Goal: Find specific page/section: Find specific page/section

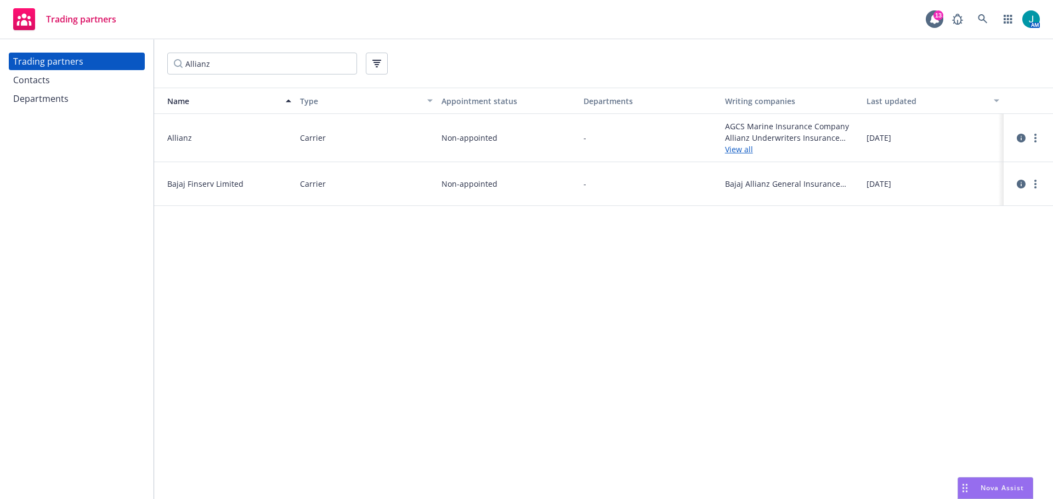
click at [66, 95] on div "Departments" at bounding box center [40, 99] width 55 height 18
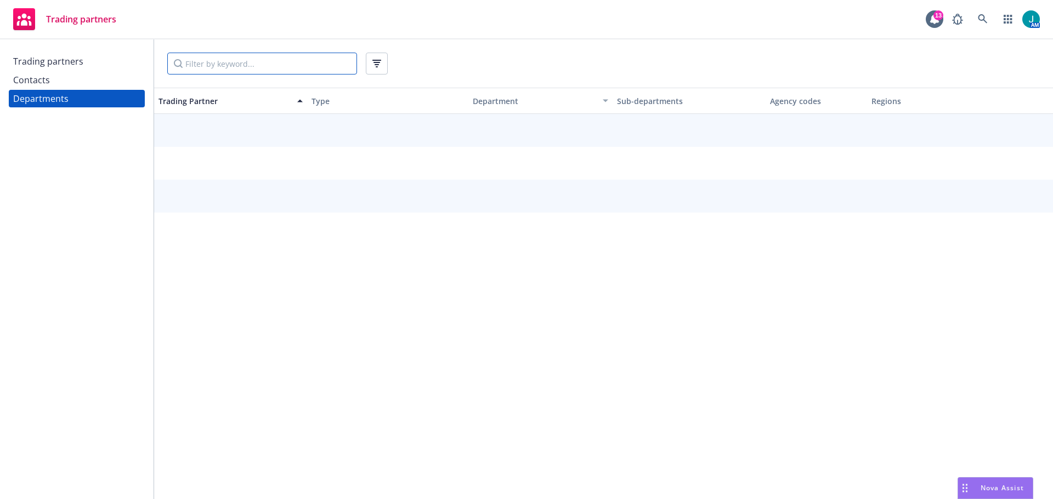
click at [217, 65] on input "Filter by keyword..." at bounding box center [262, 64] width 190 height 22
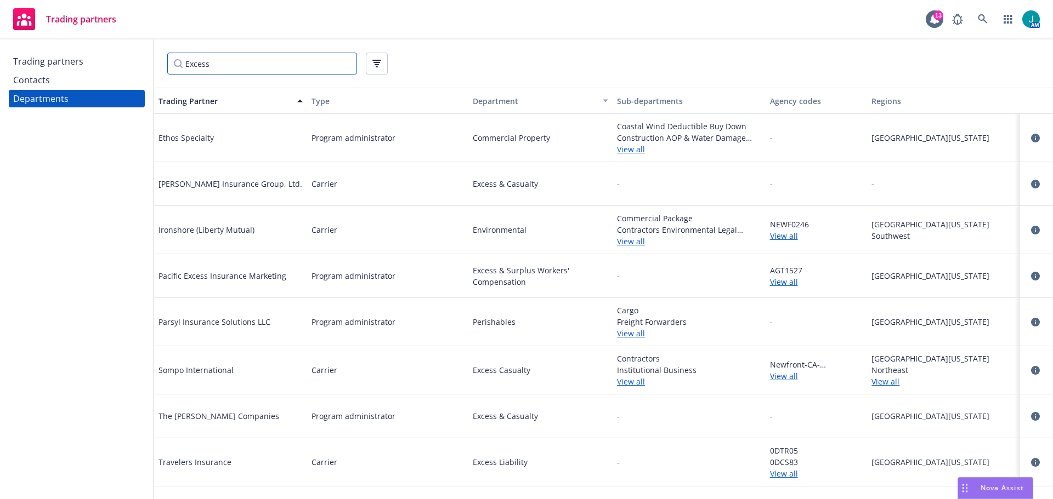
type input "Excess"
click at [35, 81] on div "Contacts" at bounding box center [31, 80] width 37 height 18
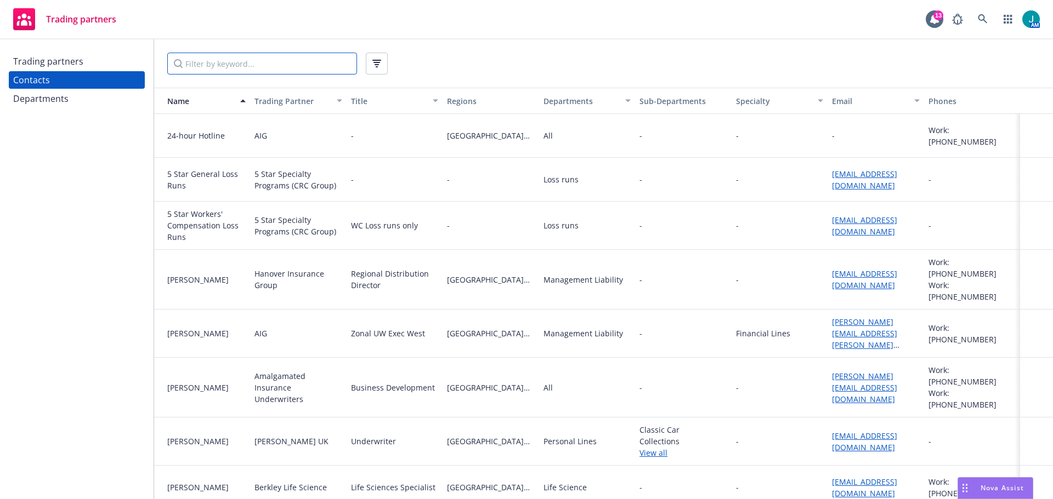
click at [269, 62] on input "Filter by keyword..." at bounding box center [262, 64] width 190 height 22
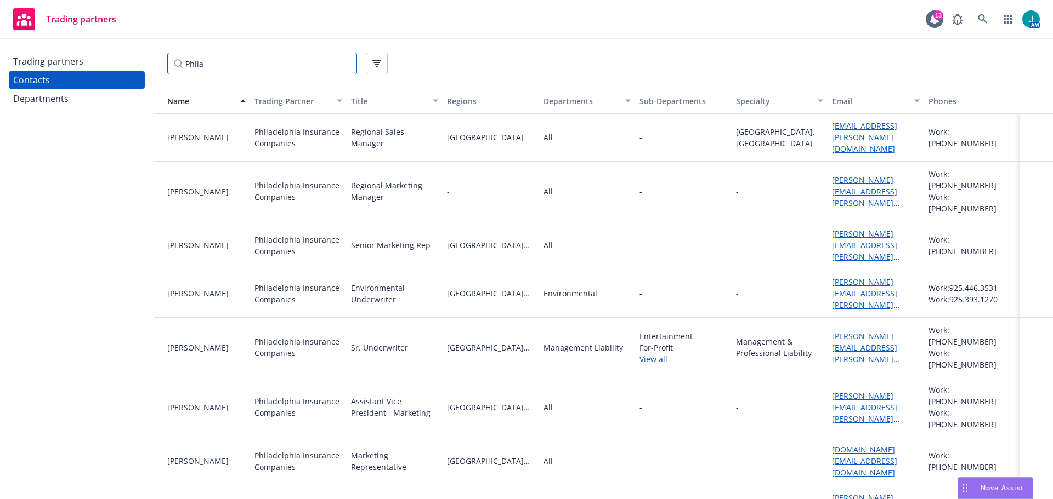
scroll to position [540, 0]
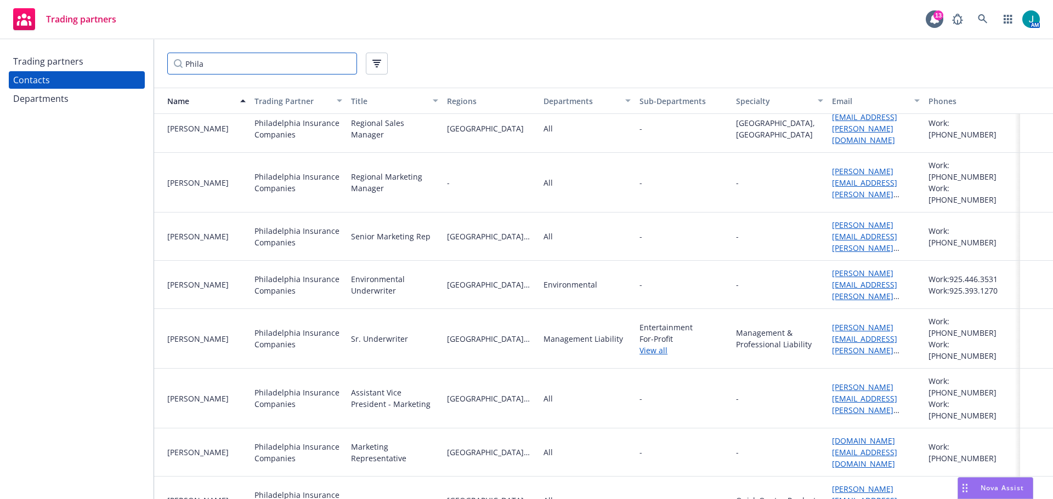
type input "Phila"
